Goal: Communication & Community: Connect with others

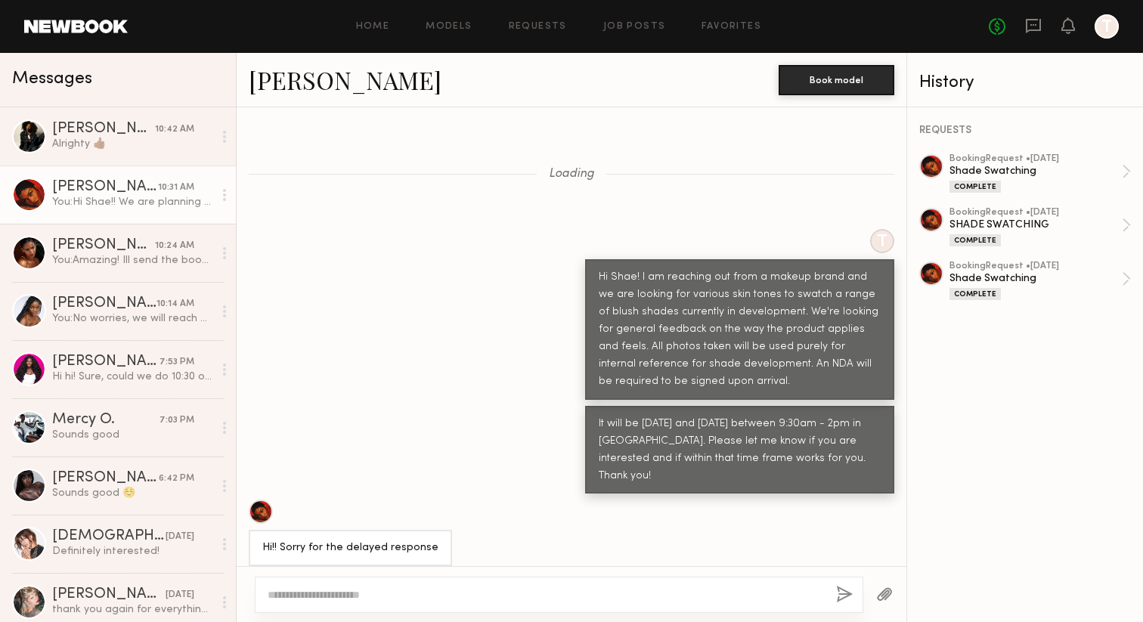
scroll to position [2769, 0]
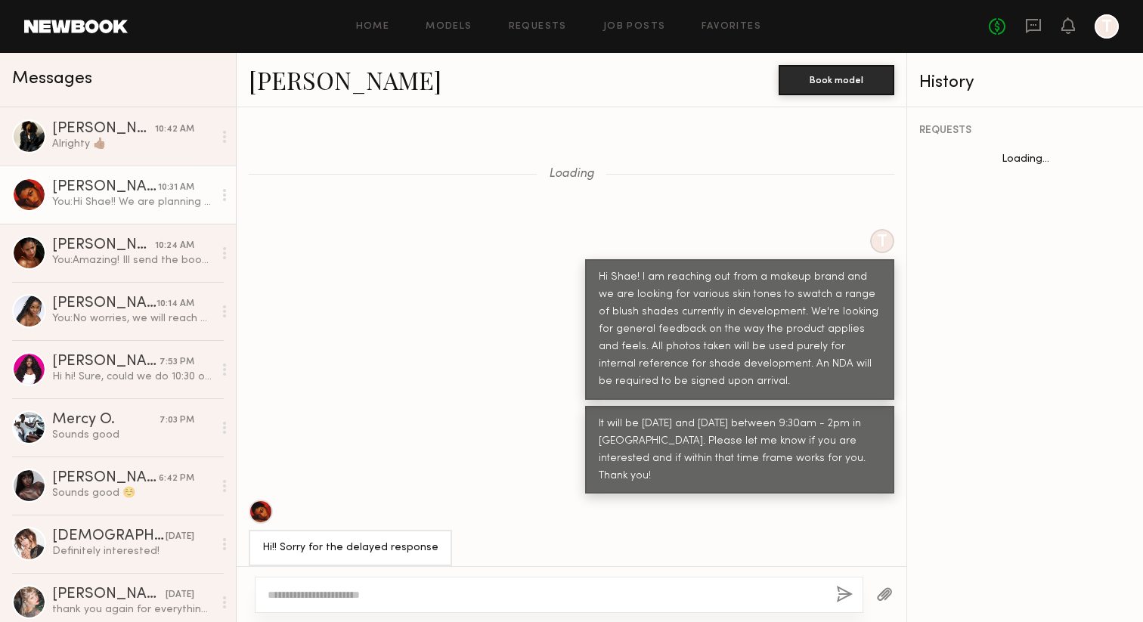
scroll to position [2769, 0]
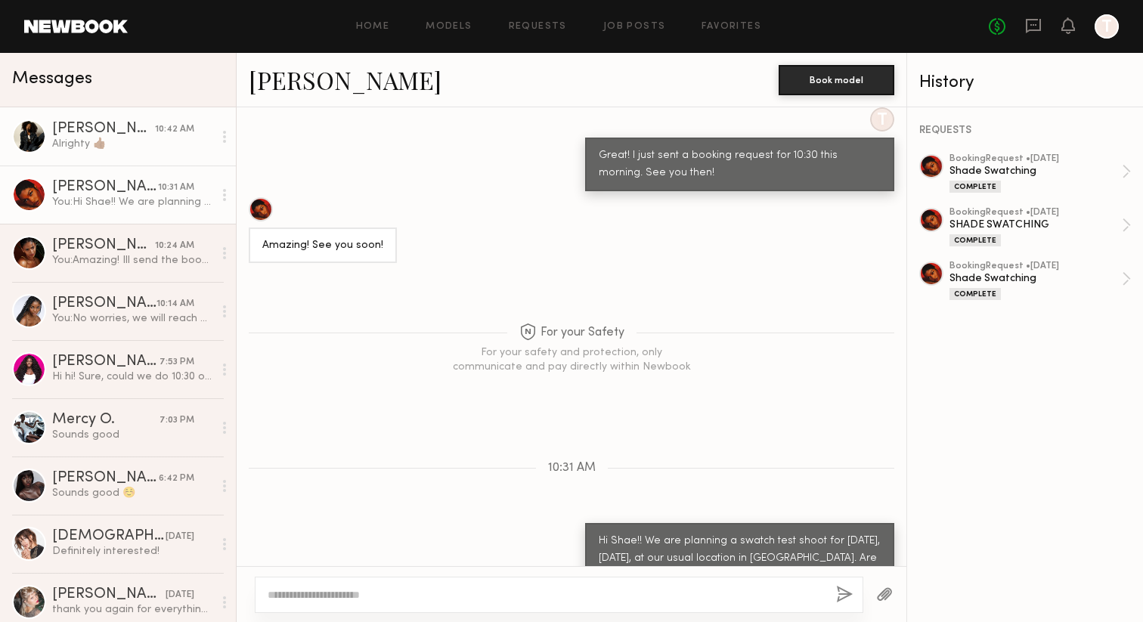
click at [175, 160] on link "Aisha A. 10:42 AM Alrighty 👍🏾" at bounding box center [118, 136] width 236 height 58
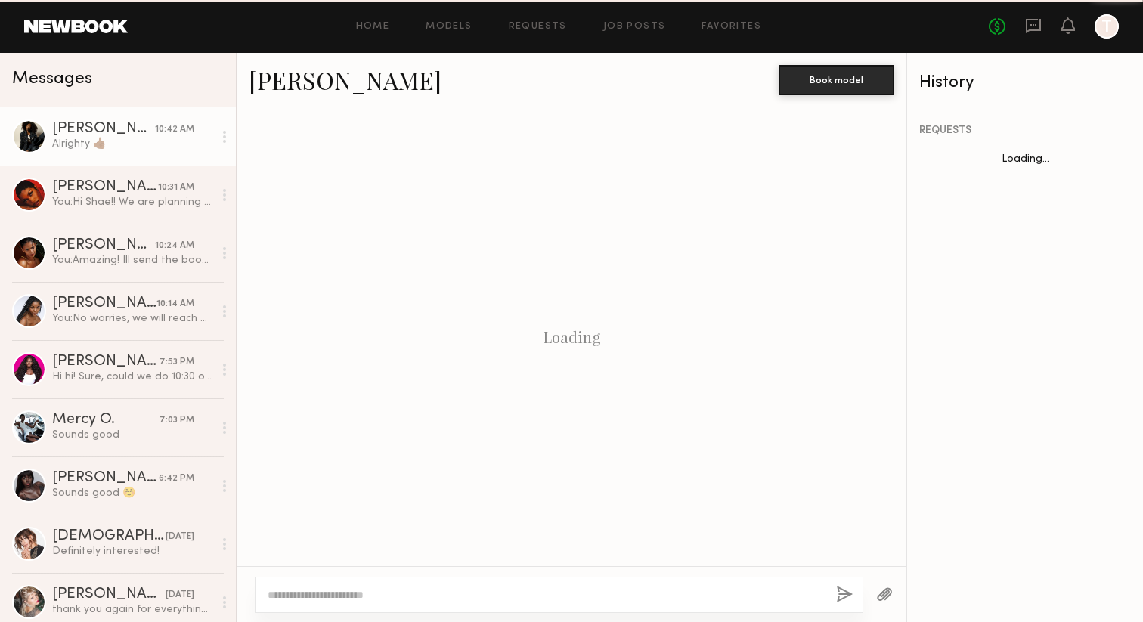
scroll to position [702, 0]
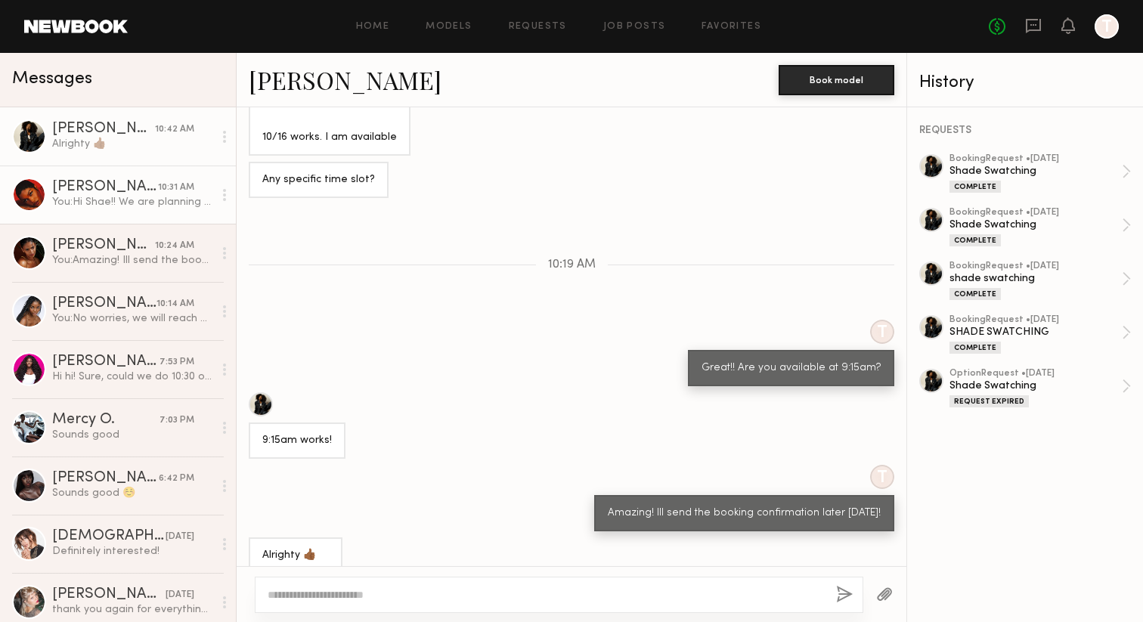
click at [173, 192] on div "10:31 AM" at bounding box center [176, 188] width 36 height 14
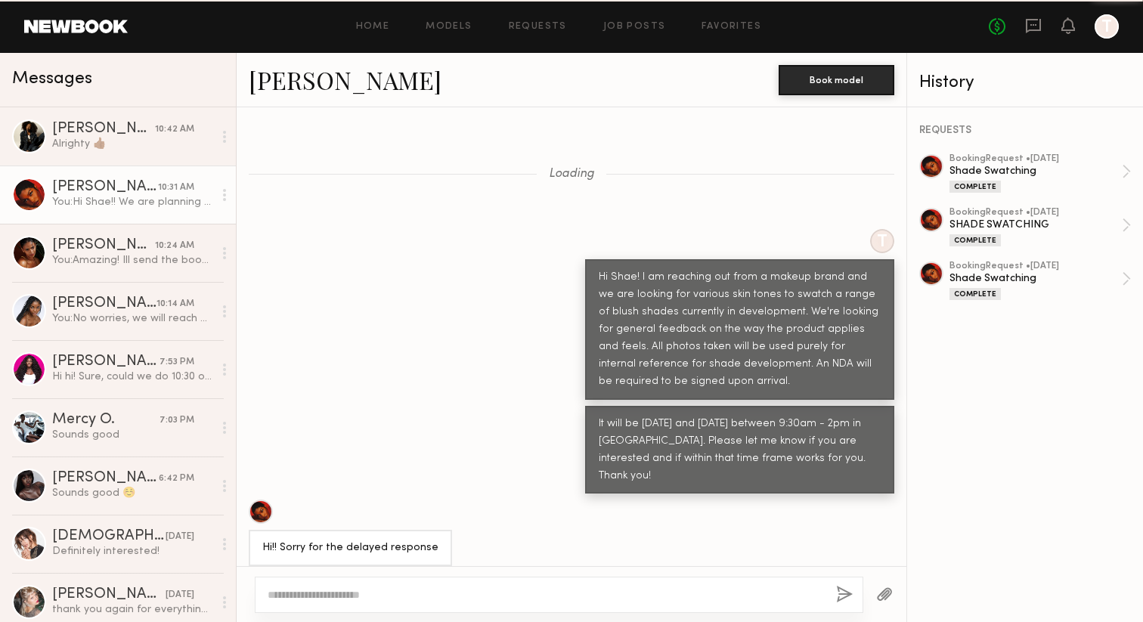
scroll to position [2769, 0]
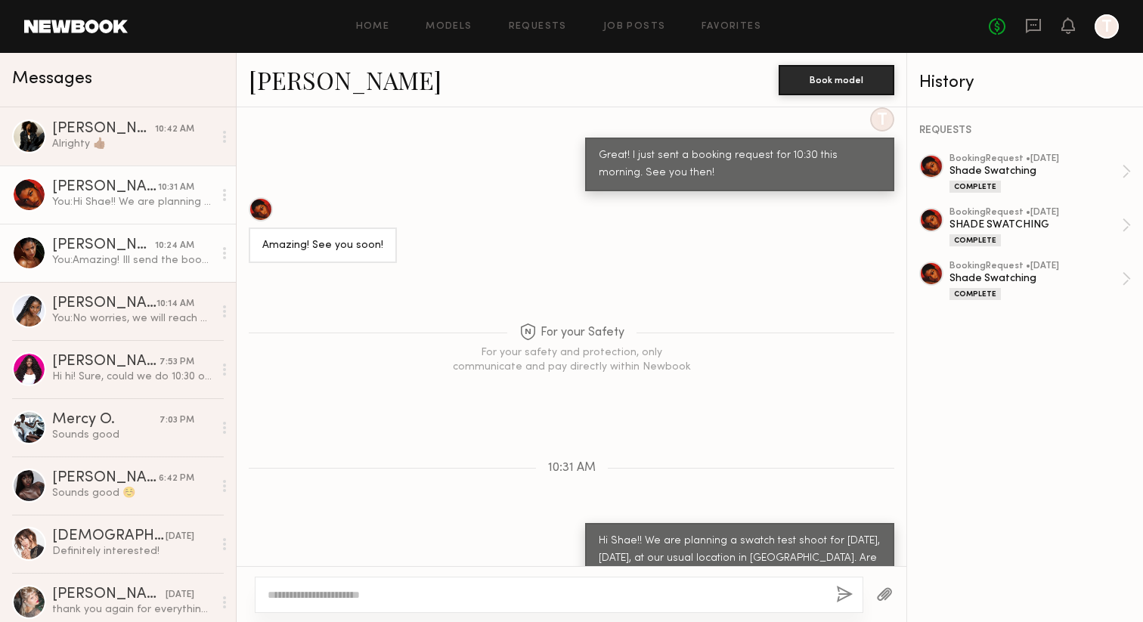
click at [162, 237] on link "Sabrina A. 10:24 AM You: Amazing! Ill send the booking confirmation later today!" at bounding box center [118, 253] width 236 height 58
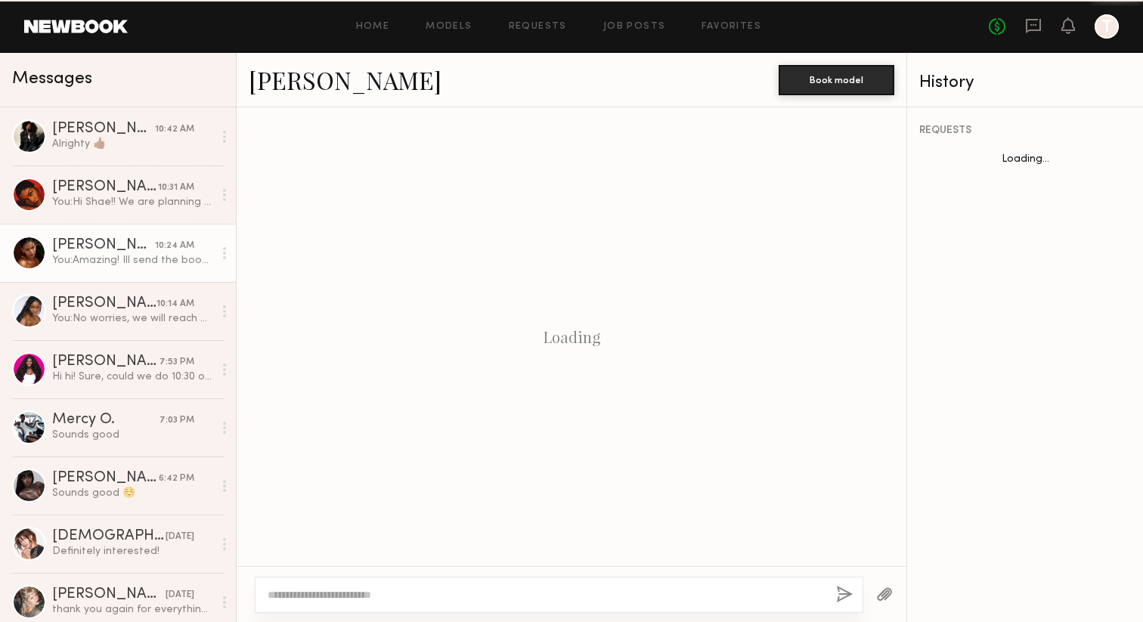
scroll to position [683, 0]
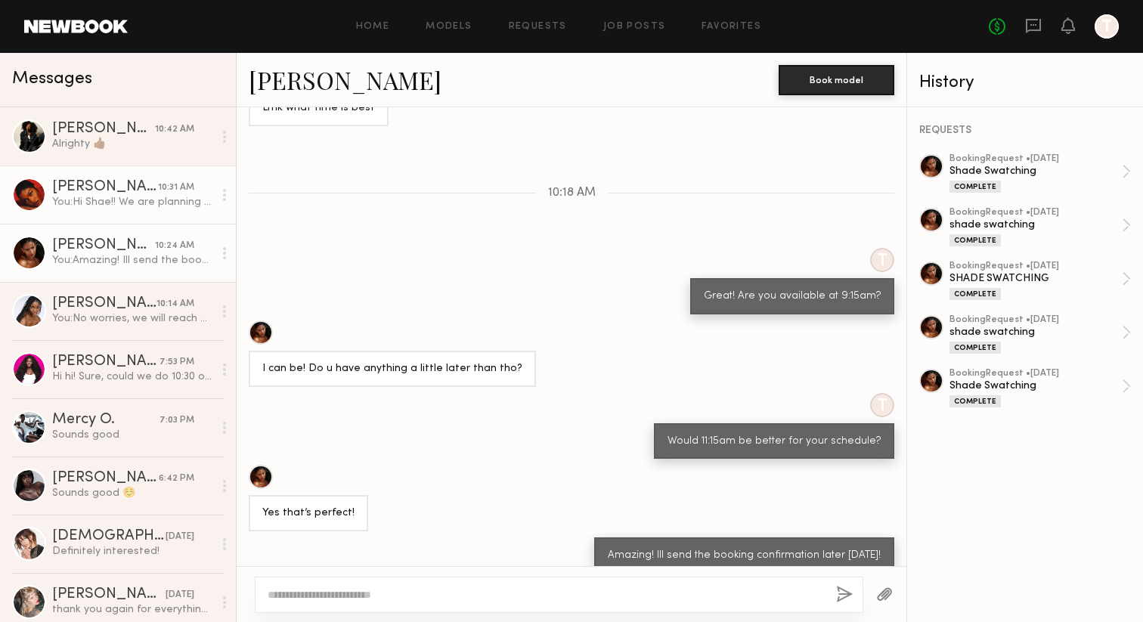
click at [153, 194] on div "Shae S. 10:31 AM You: Hi Shae!! We are planning a swatch test shoot for tomorro…" at bounding box center [132, 194] width 161 height 29
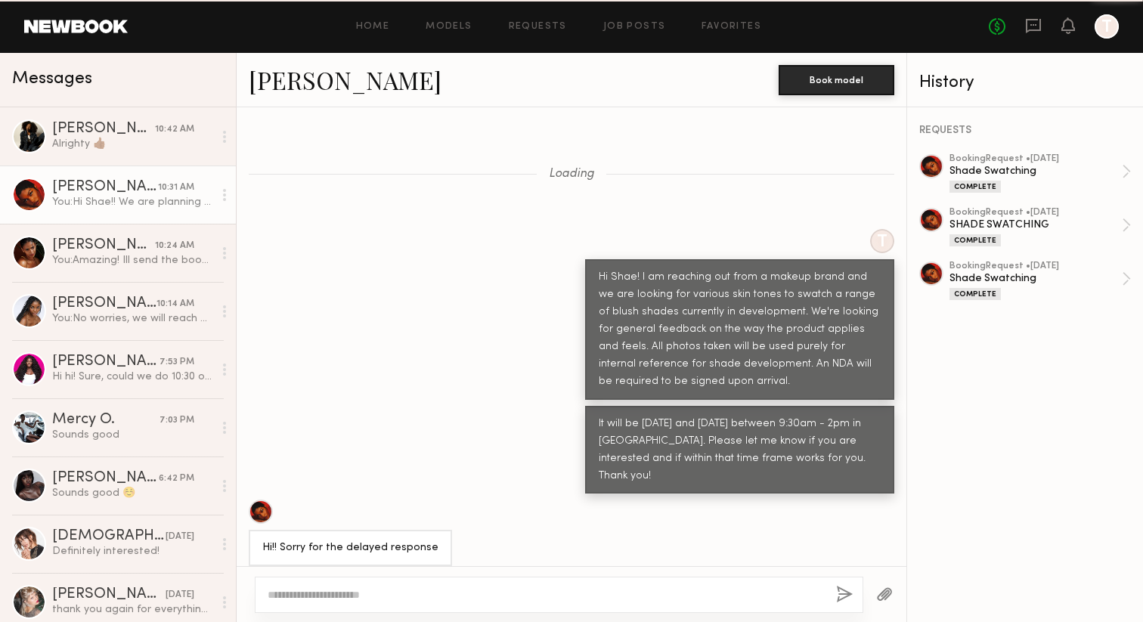
scroll to position [2769, 0]
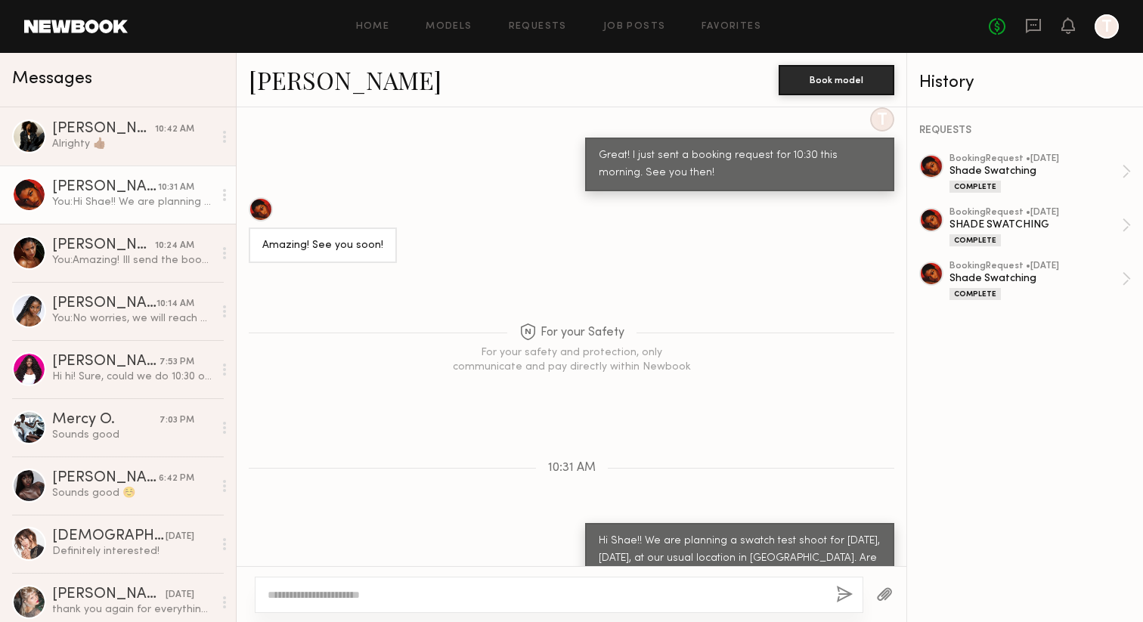
click at [302, 85] on link "[PERSON_NAME]" at bounding box center [345, 80] width 193 height 33
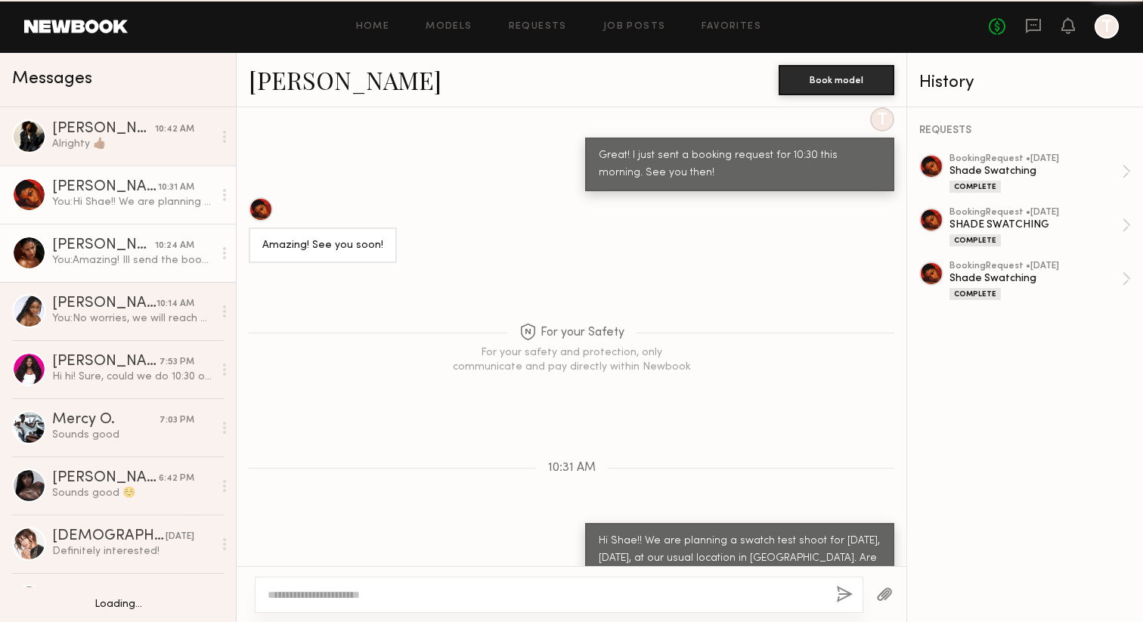
scroll to position [60, 0]
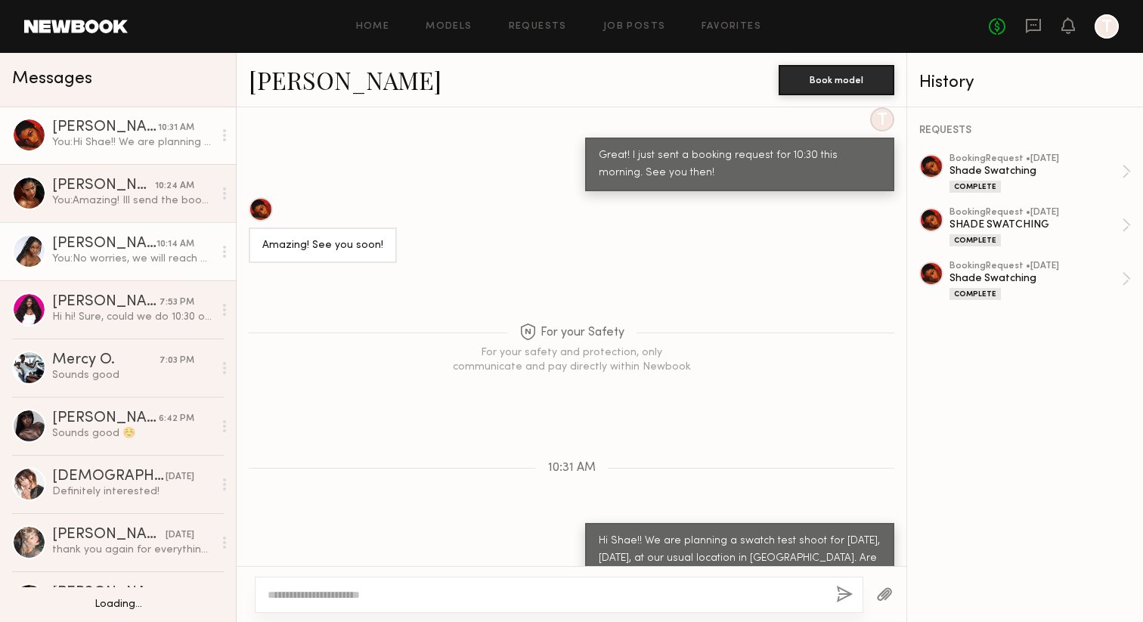
click at [182, 256] on div "You: No worries, we will reach out for the next one!" at bounding box center [132, 259] width 161 height 14
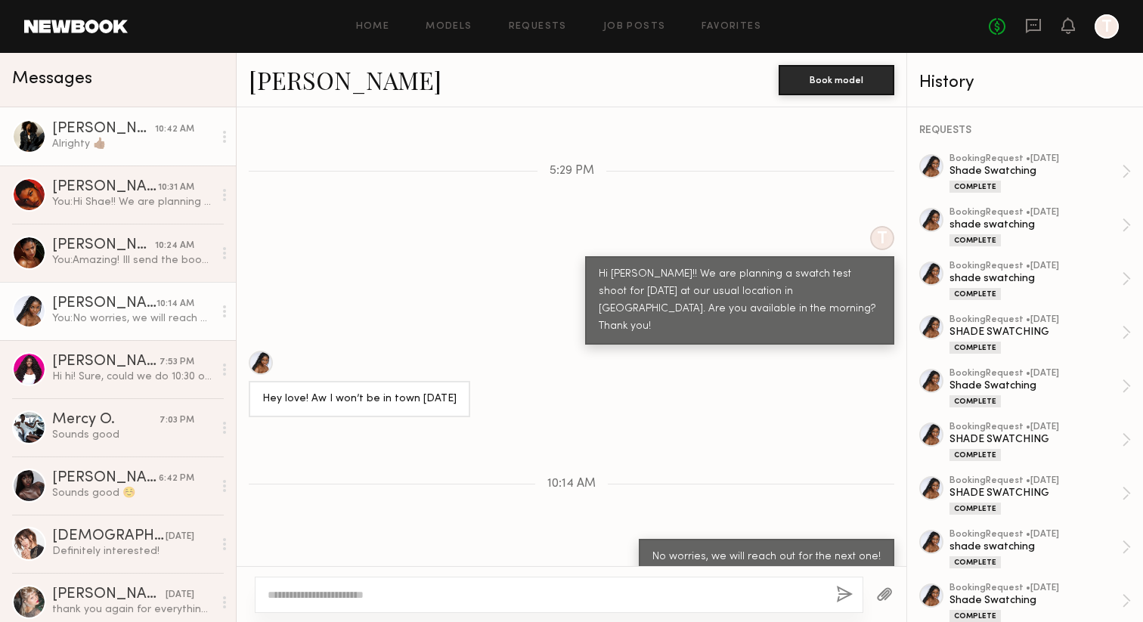
click at [155, 141] on div "Alrighty 👍🏾" at bounding box center [132, 144] width 161 height 14
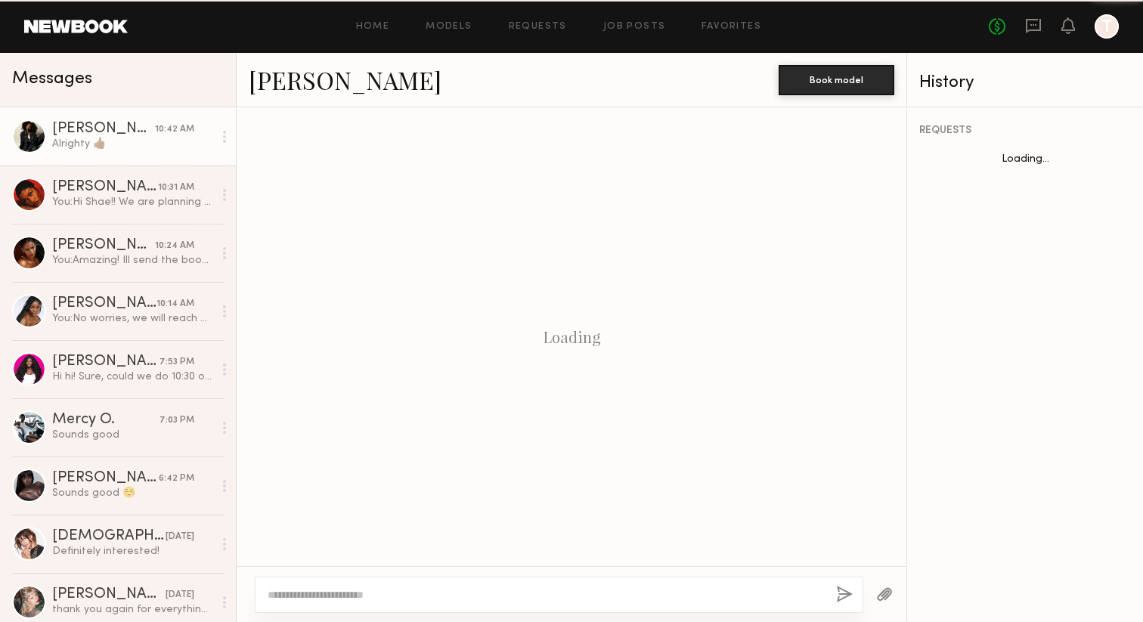
scroll to position [702, 0]
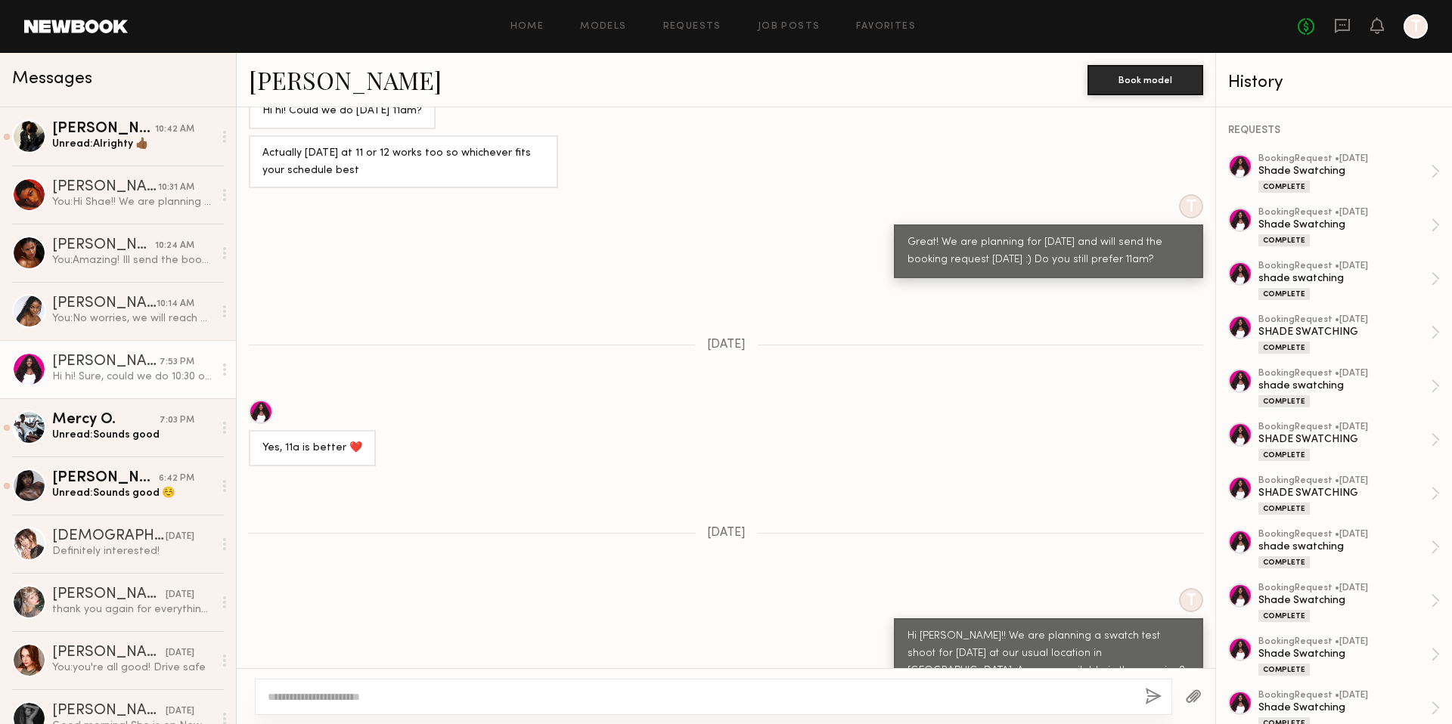
scroll to position [885, 0]
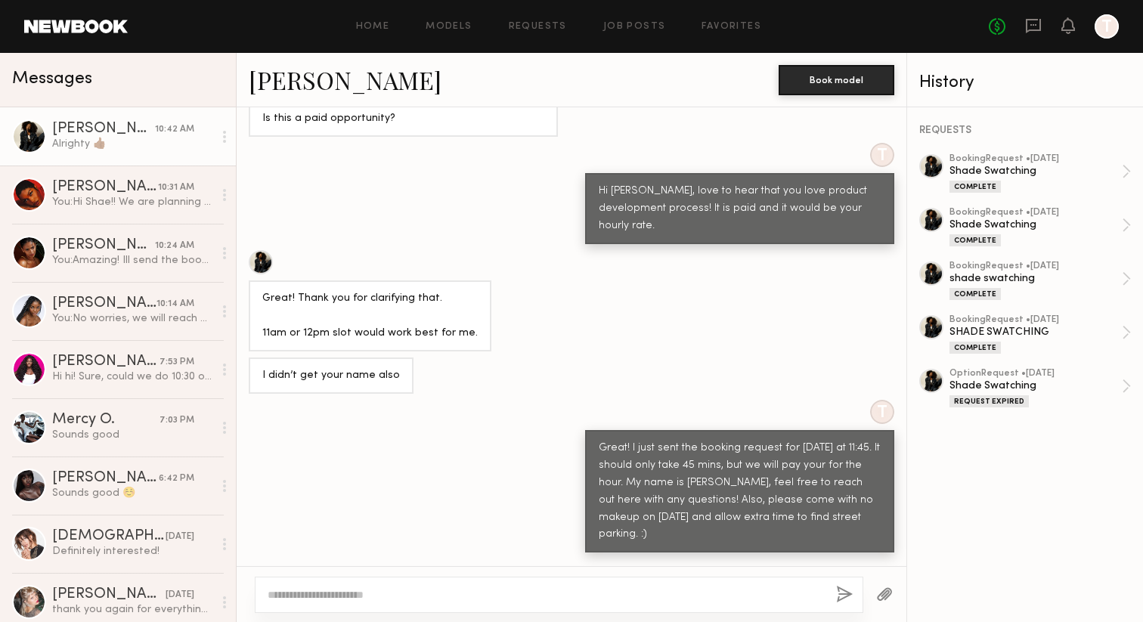
scroll to position [6043, 0]
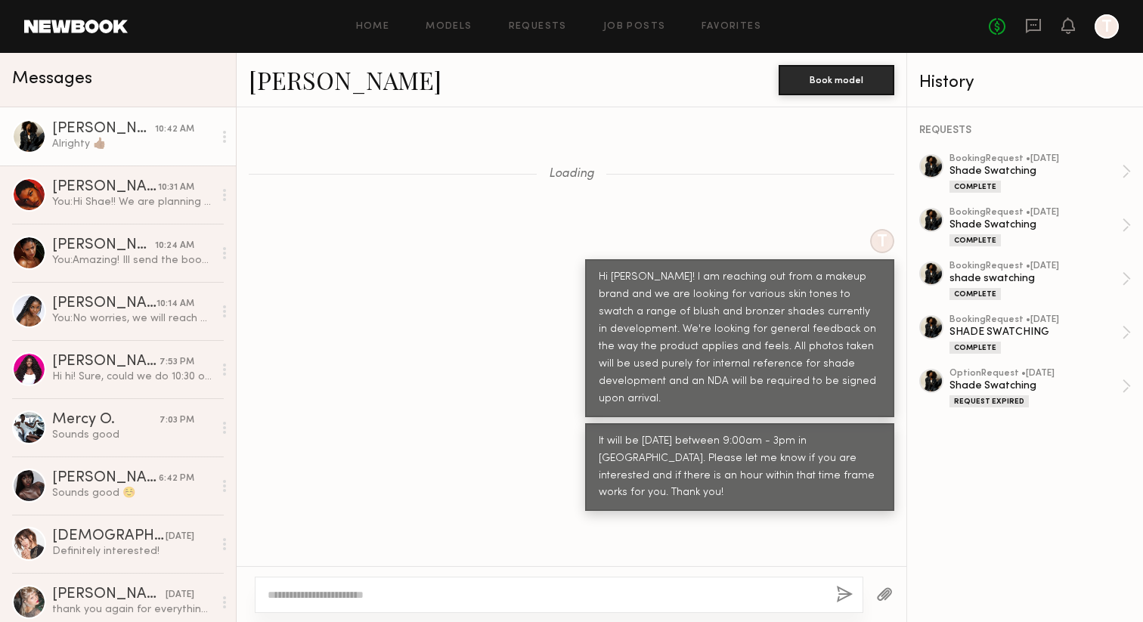
scroll to position [5971, 0]
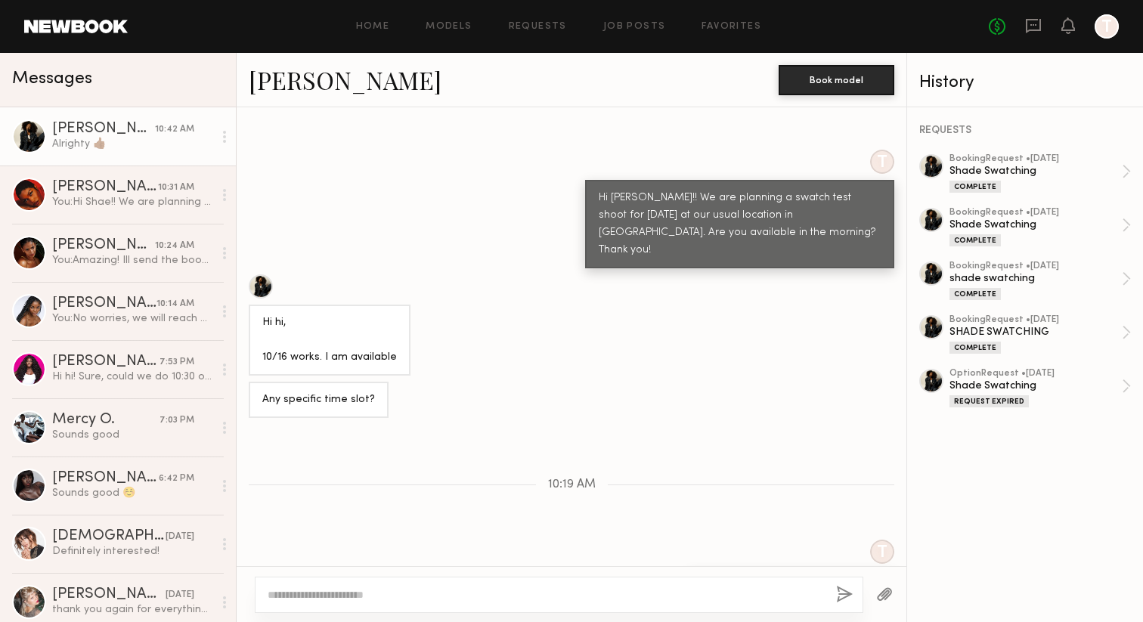
click at [177, 73] on div "Messages" at bounding box center [118, 76] width 212 height 23
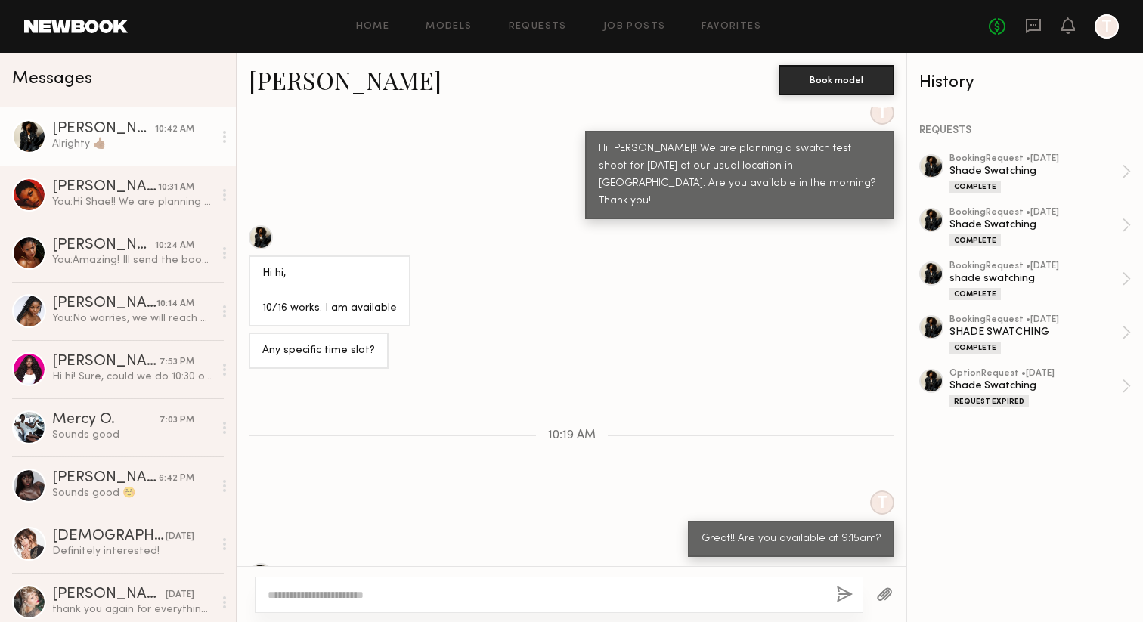
scroll to position [6043, 0]
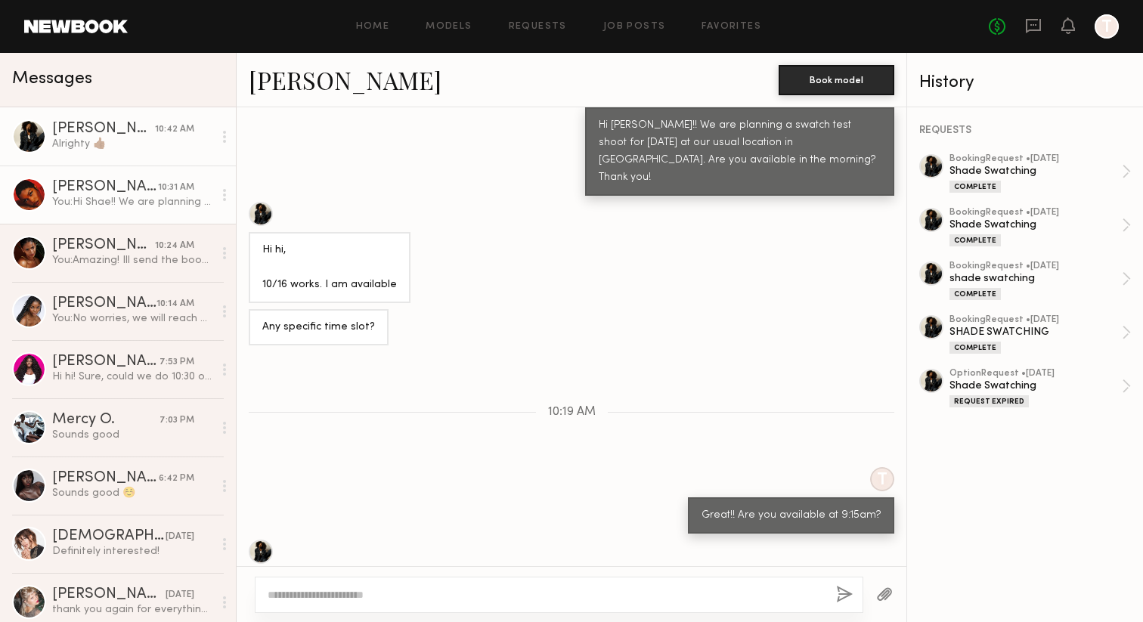
click at [103, 175] on link "[PERSON_NAME] 10:31 AM You: Hi Shae!! We are planning a swatch test shoot for […" at bounding box center [118, 195] width 236 height 58
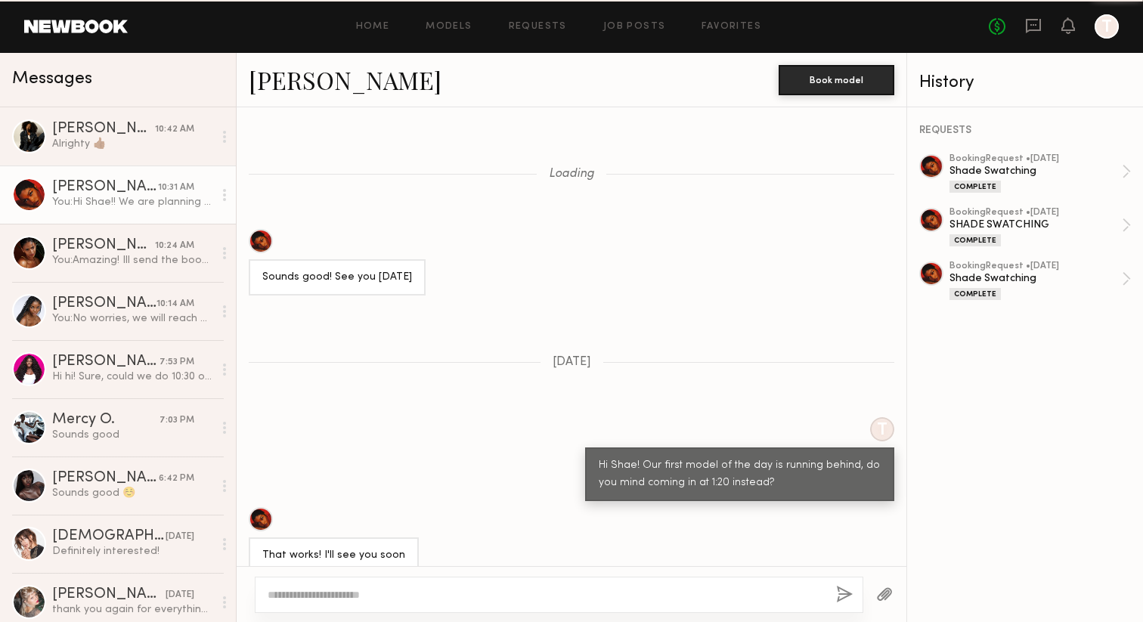
scroll to position [1181, 0]
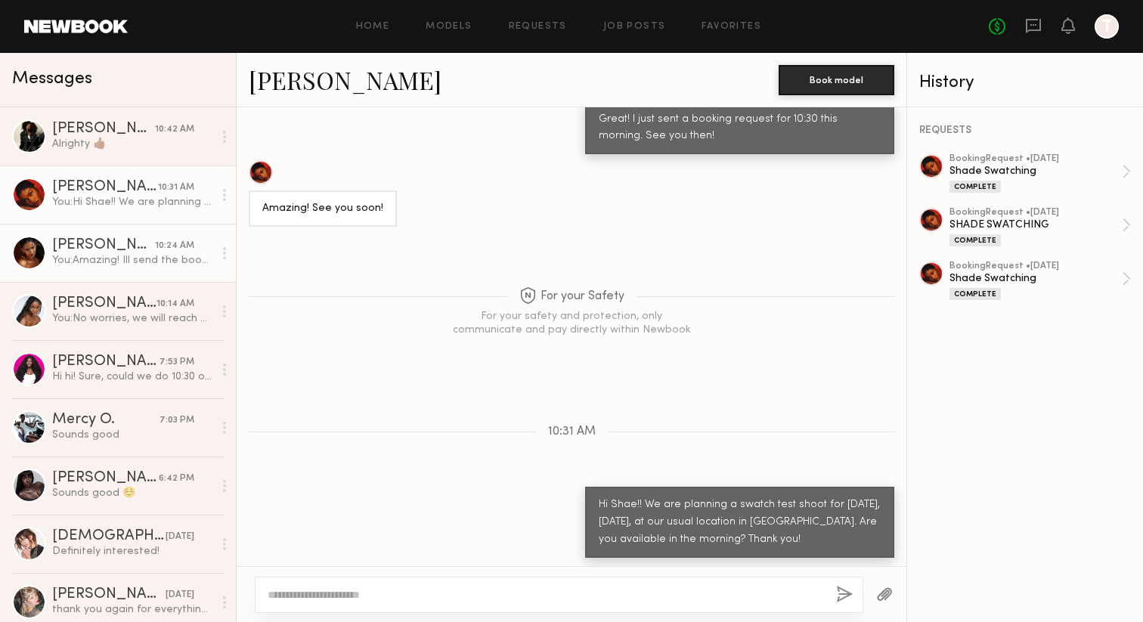
click at [103, 280] on link "[PERSON_NAME] 10:24 AM You: Amazing! Ill send the booking confirmation later [D…" at bounding box center [118, 253] width 236 height 58
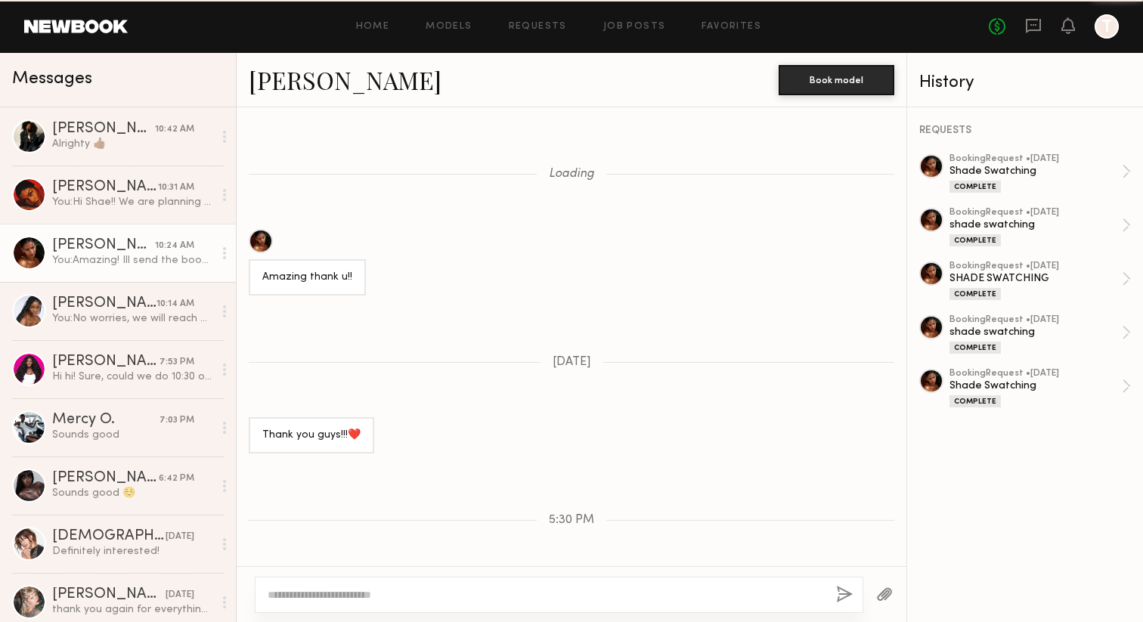
scroll to position [683, 0]
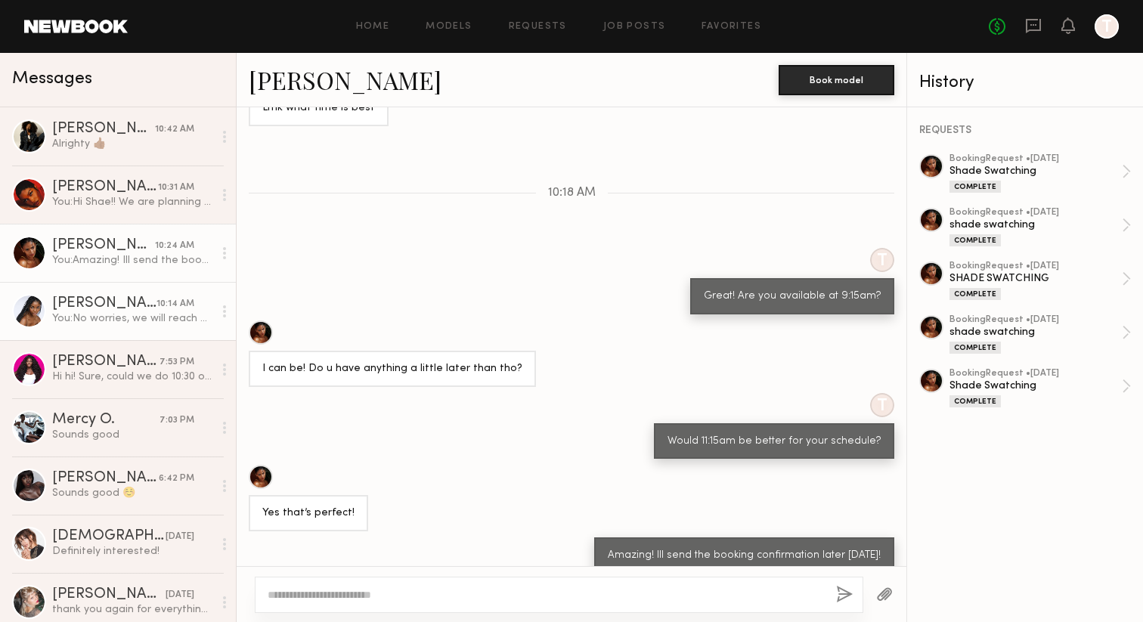
click at [82, 318] on div "You: No worries, we will reach out for the next one!" at bounding box center [132, 318] width 161 height 14
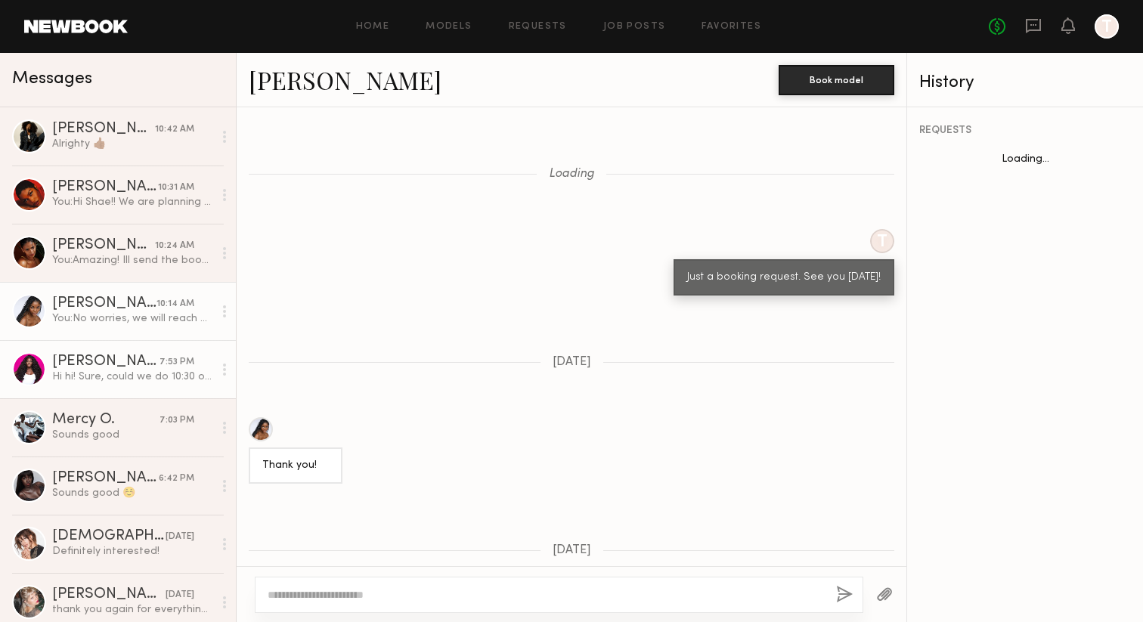
scroll to position [1012, 0]
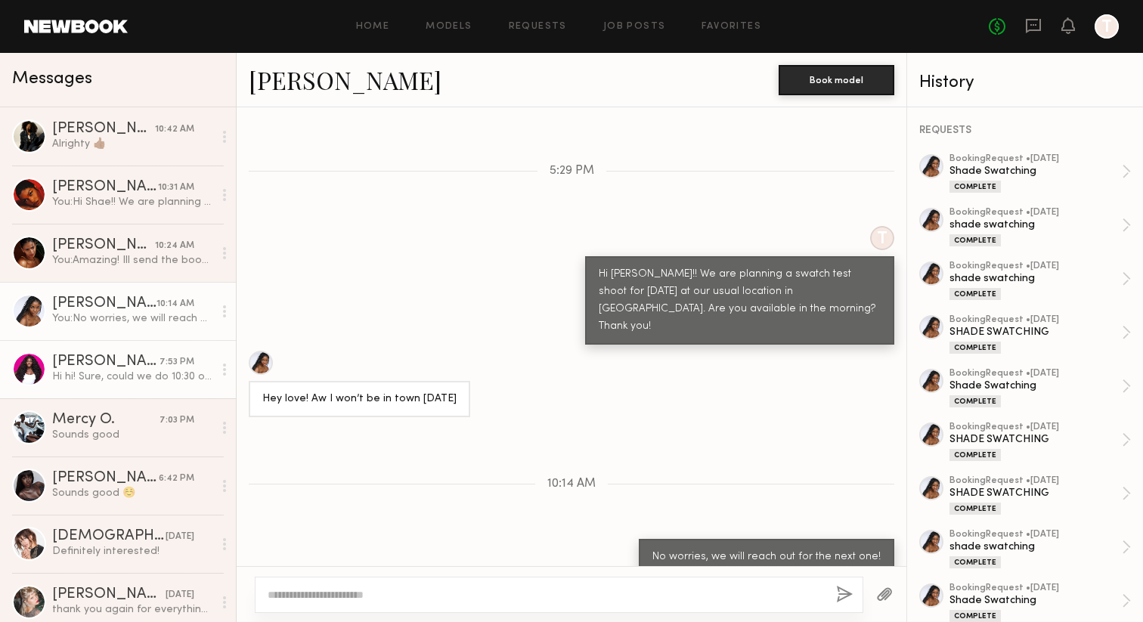
click at [109, 353] on link "[PERSON_NAME] 7:53 PM Hi hi! Sure, could we do 10:30 or 11am?" at bounding box center [118, 369] width 236 height 58
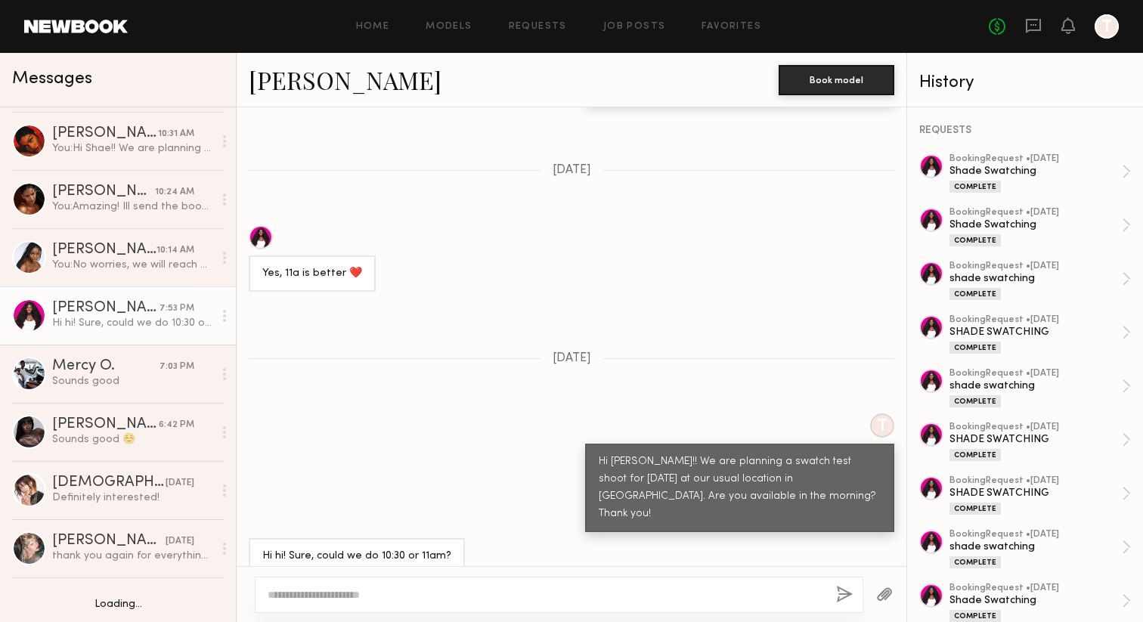
scroll to position [72, 0]
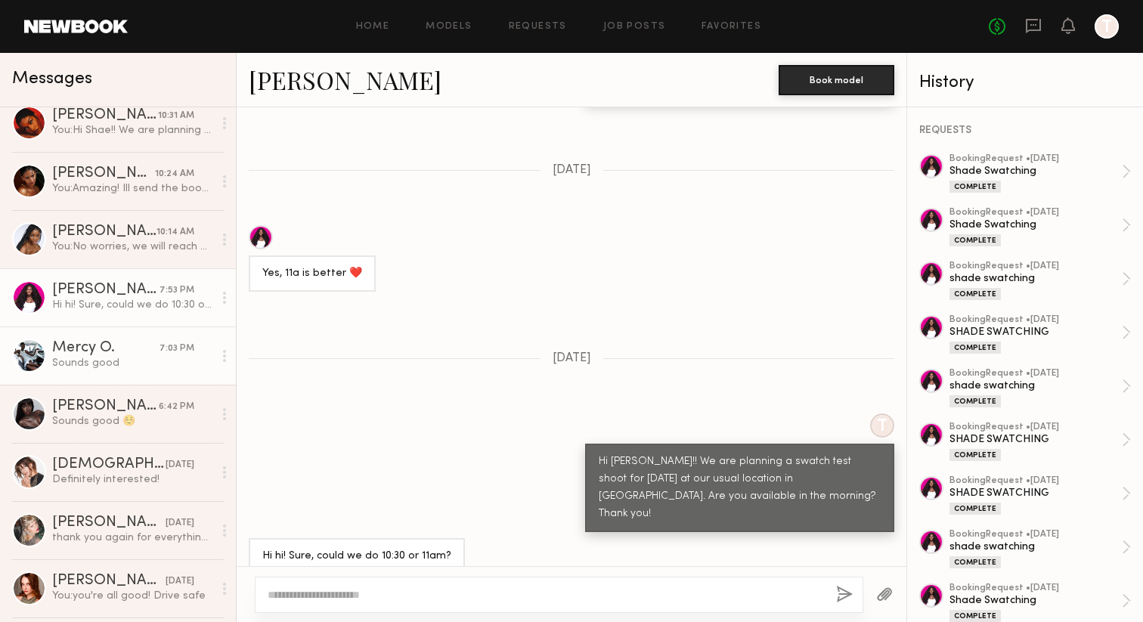
click at [109, 355] on div "Mercy O." at bounding box center [105, 348] width 107 height 15
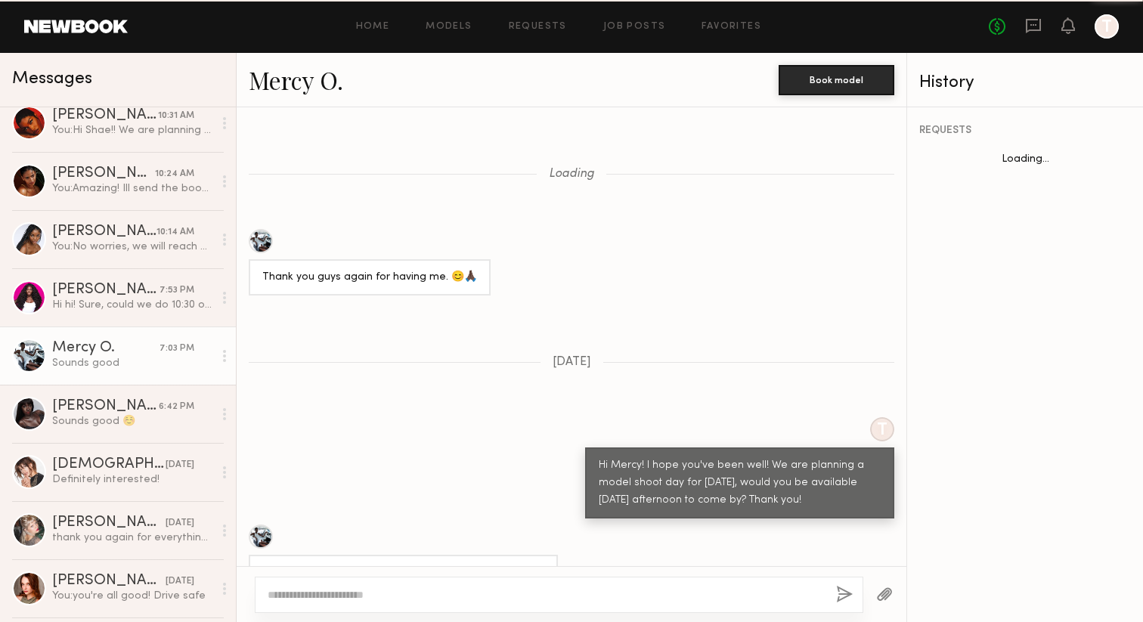
scroll to position [816, 0]
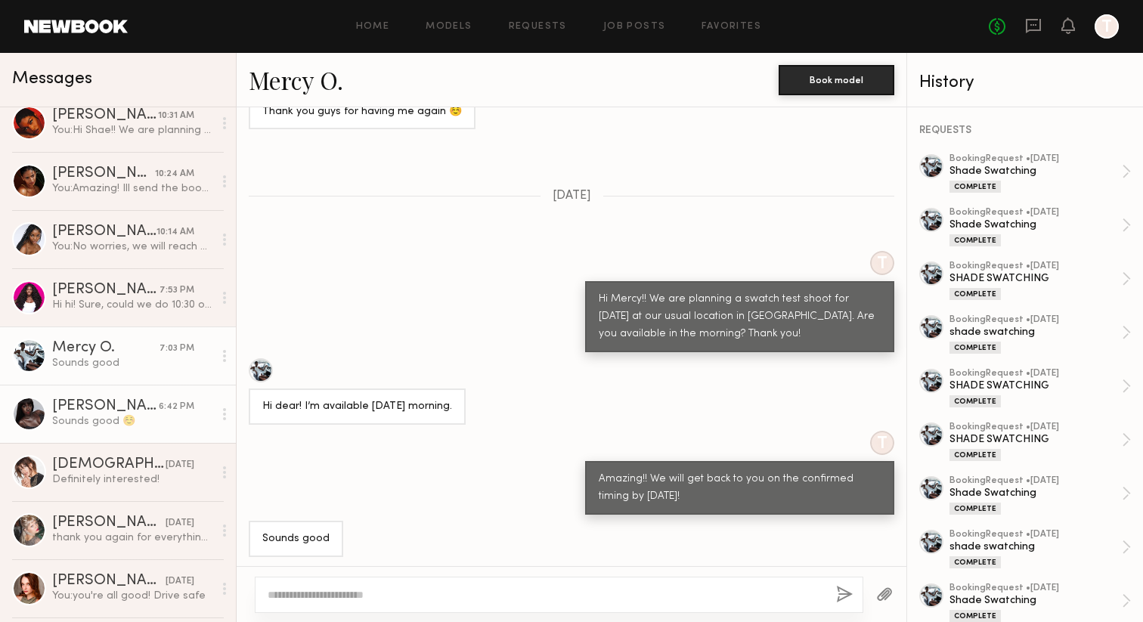
click at [109, 405] on div "[PERSON_NAME]" at bounding box center [105, 406] width 107 height 15
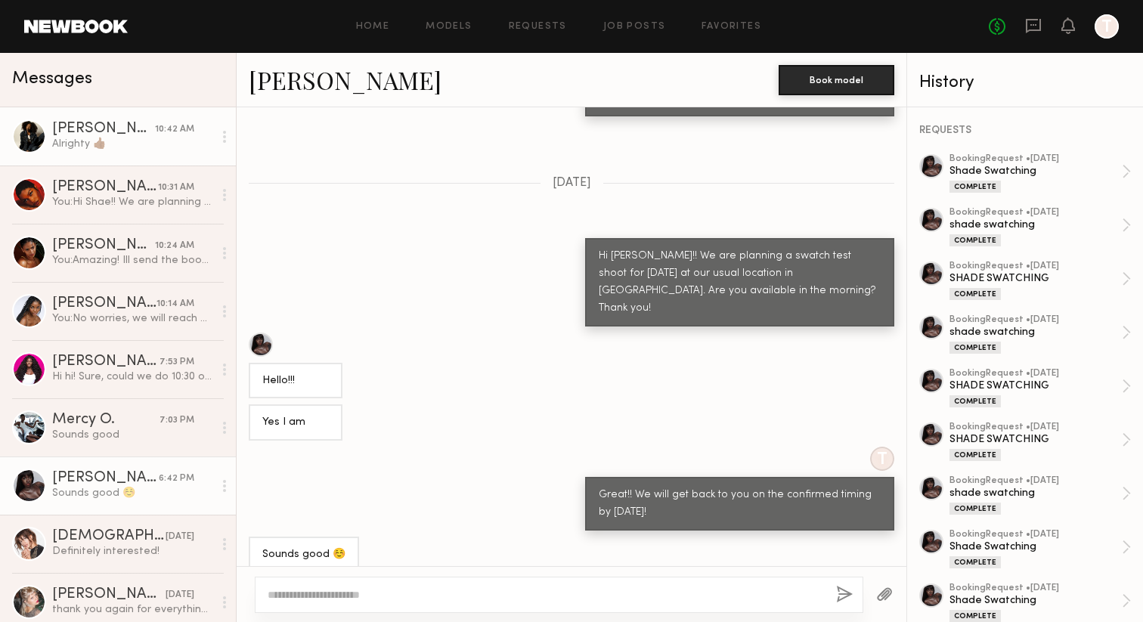
click at [120, 147] on div "Alrighty 👍🏾" at bounding box center [132, 144] width 161 height 14
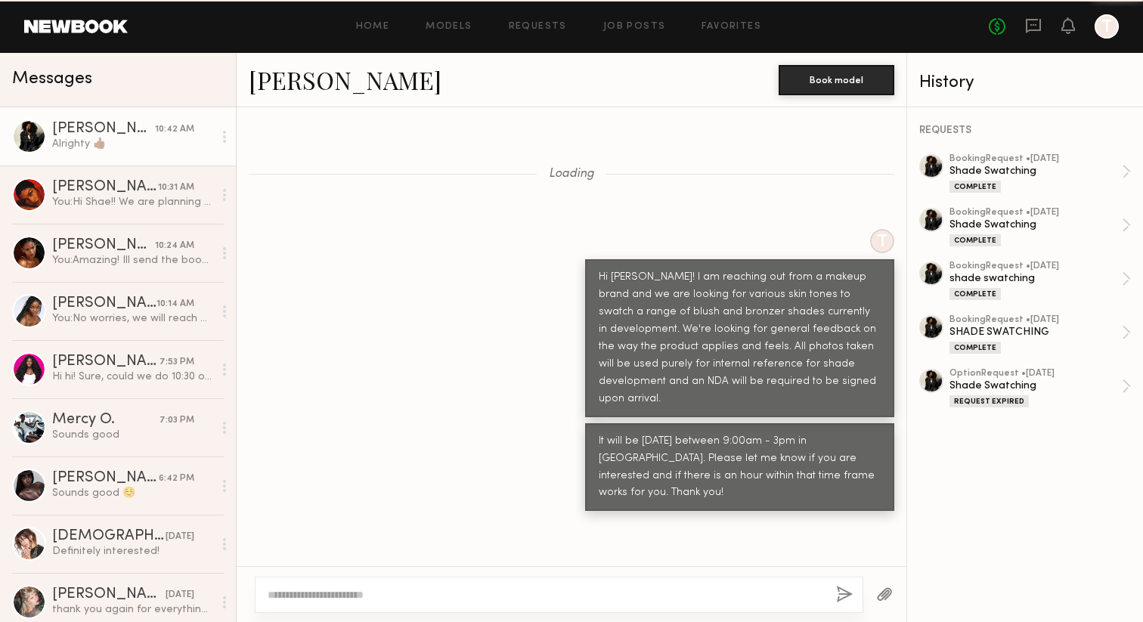
scroll to position [6043, 0]
